Goal: Check status: Check status

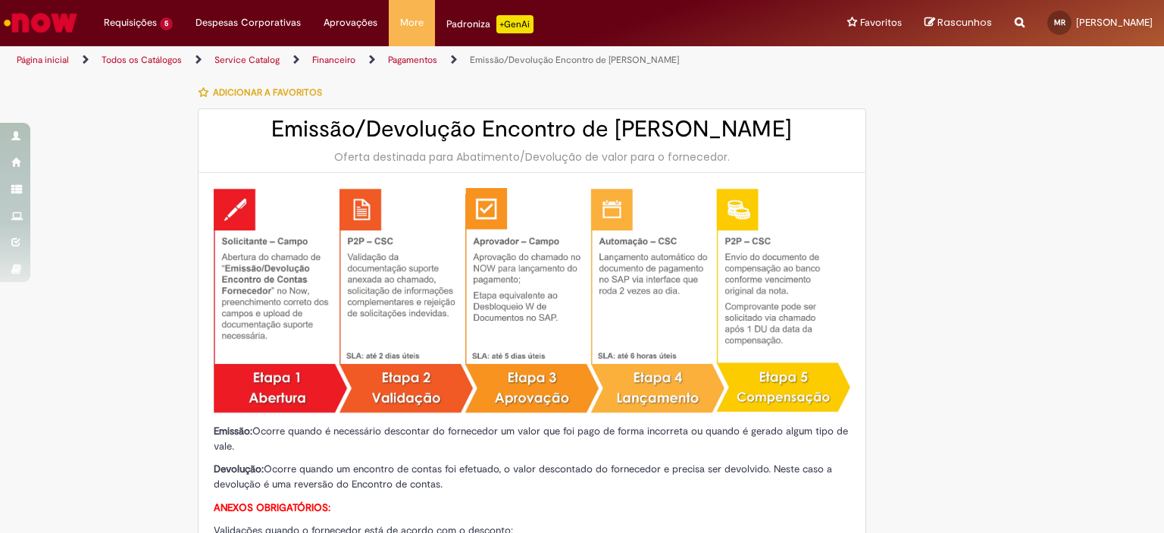
type input "**********"
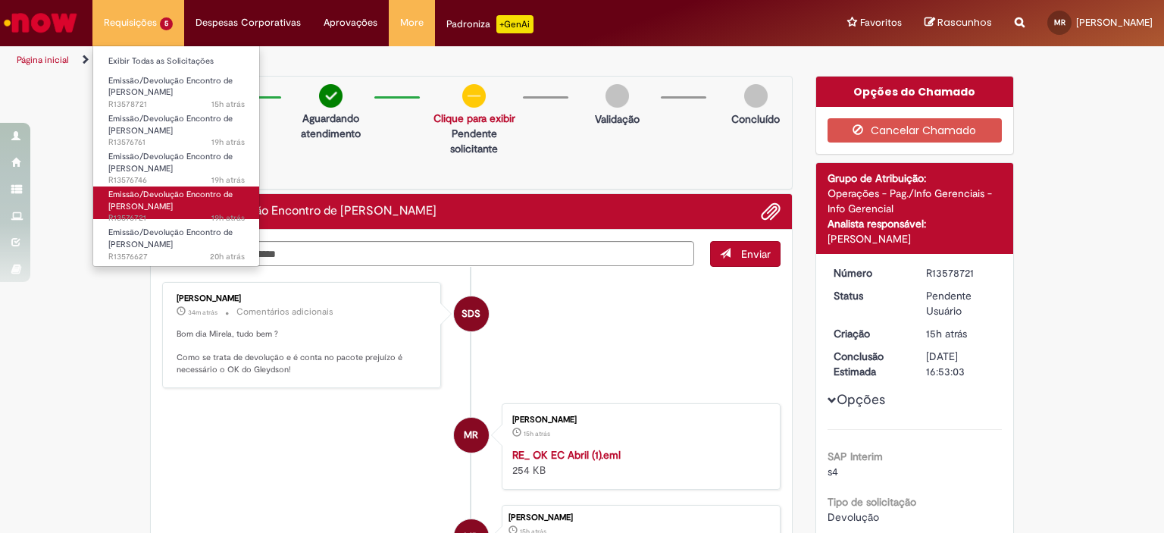
click at [167, 208] on span "Emissão/Devolução Encontro de [PERSON_NAME]" at bounding box center [170, 200] width 124 height 23
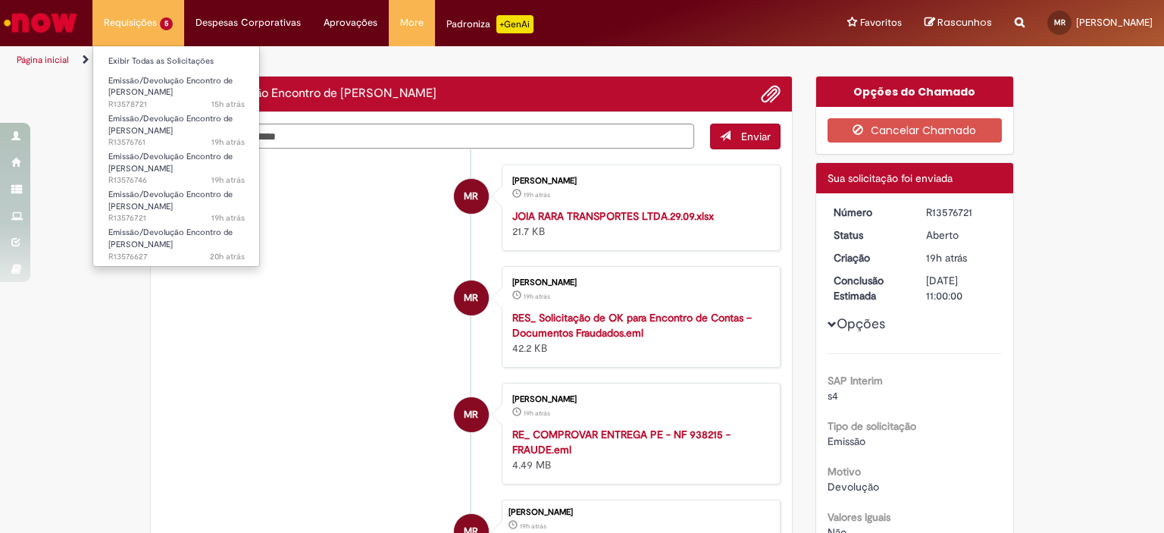
click at [149, 22] on li "Requisições 5 Exibir Todas as Solicitações Emissão/Devolução Encontro de Contas…" at bounding box center [138, 22] width 92 height 45
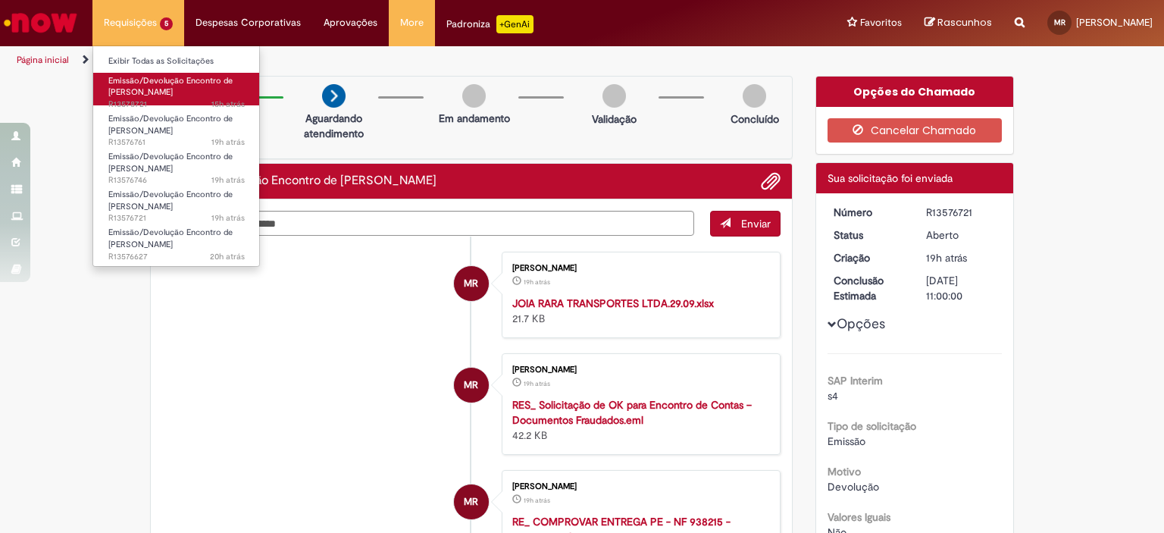
click at [159, 87] on span "Emissão/Devolução Encontro de [PERSON_NAME]" at bounding box center [170, 86] width 124 height 23
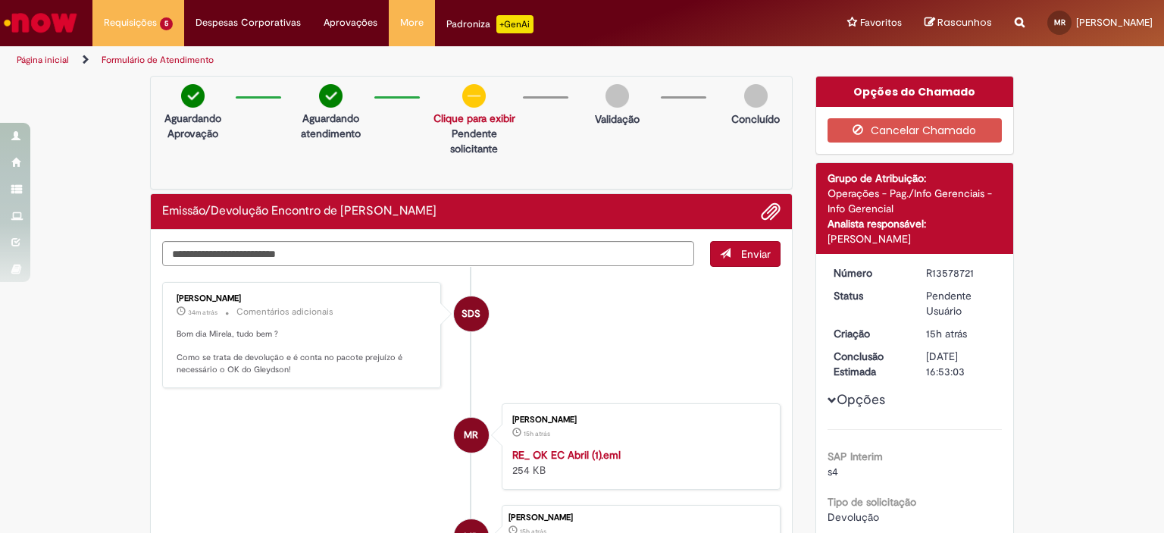
click at [552, 338] on li "SDS [PERSON_NAME] 34m atrás 34 minutos atrás Comentários adicionais Bom dia Mir…" at bounding box center [471, 335] width 618 height 106
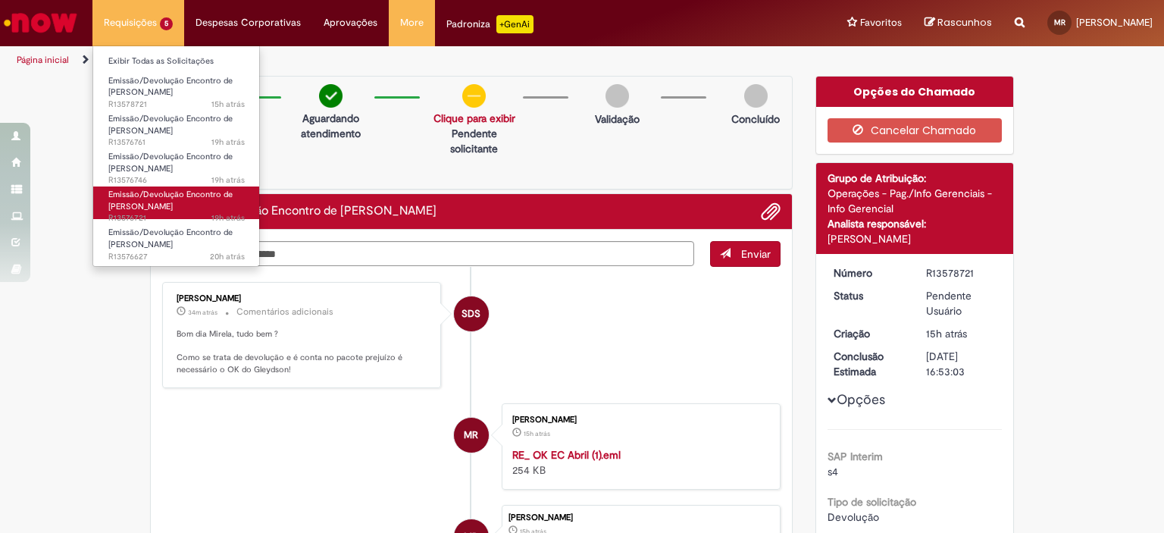
click at [161, 196] on span "Emissão/Devolução Encontro de [PERSON_NAME]" at bounding box center [170, 200] width 124 height 23
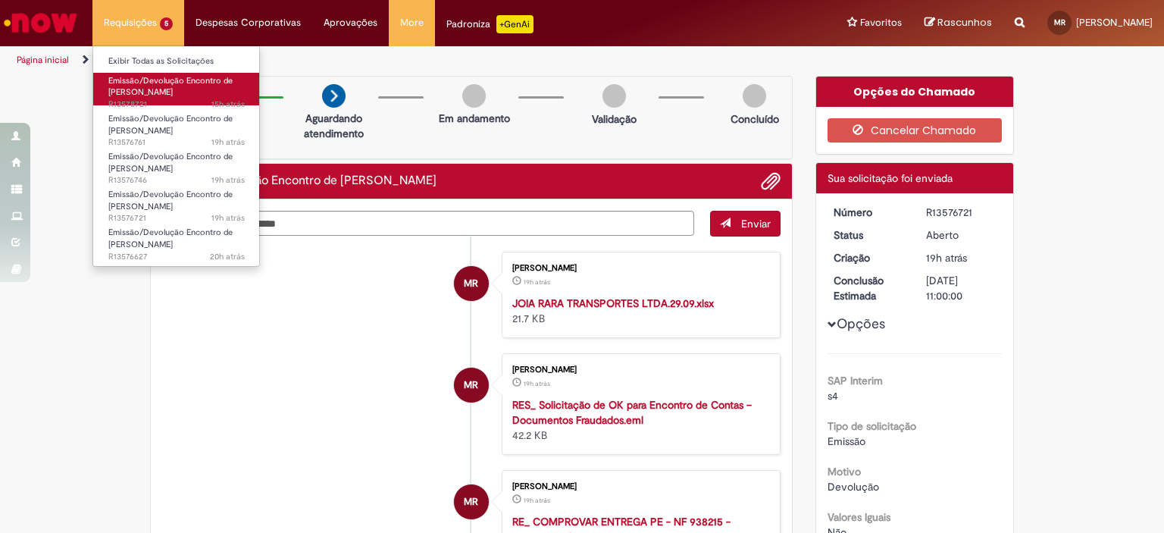
click at [149, 87] on span "Emissão/Devolução Encontro de [PERSON_NAME]" at bounding box center [170, 86] width 124 height 23
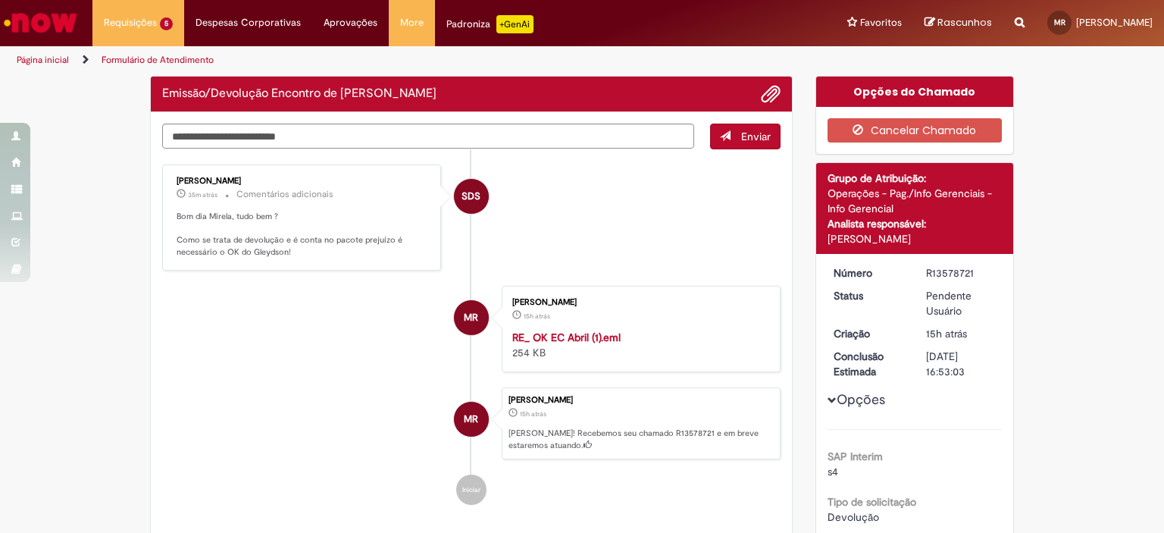
click at [536, 237] on li "SDS [PERSON_NAME] 35m atrás 35 minutos atrás Comentários adicionais Bom dia Mir…" at bounding box center [471, 217] width 618 height 106
